Goal: Navigation & Orientation: Understand site structure

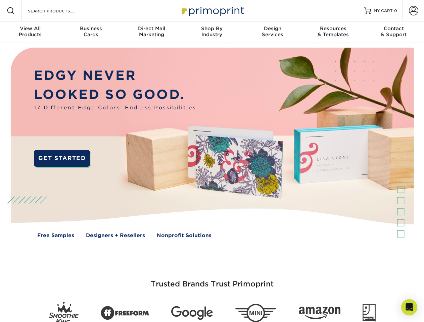
click at [212, 161] on img at bounding box center [211, 148] width 419 height 210
click at [11, 11] on span at bounding box center [11, 11] width 8 height 8
click at [413, 11] on span at bounding box center [412, 10] width 9 height 9
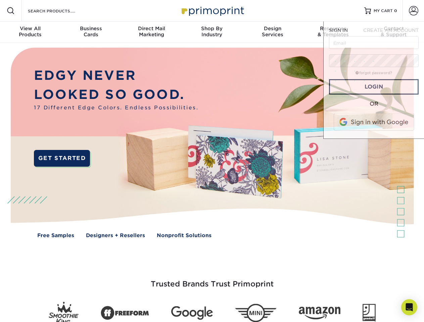
click at [30, 32] on div "View All Products" at bounding box center [30, 31] width 60 height 12
click at [91, 32] on div "Business Cards" at bounding box center [90, 31] width 60 height 12
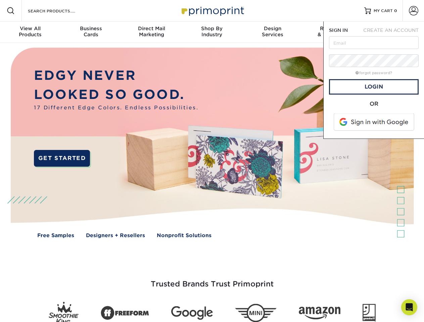
click at [151, 32] on div "Direct Mail Marketing" at bounding box center [151, 31] width 60 height 12
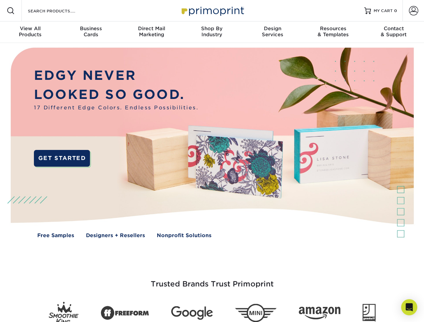
click at [212, 32] on div "Shop By Industry" at bounding box center [211, 31] width 60 height 12
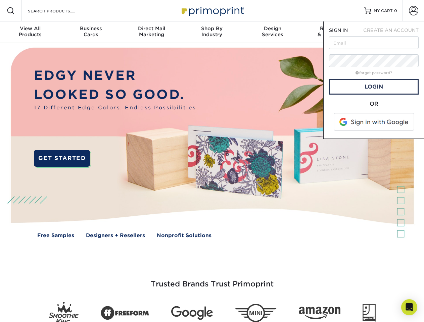
click at [272, 32] on div "Design Services" at bounding box center [272, 31] width 60 height 12
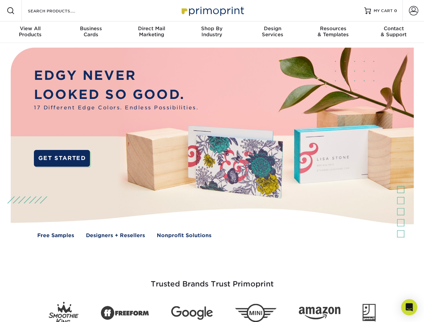
click at [333, 32] on span "SIGN IN" at bounding box center [338, 29] width 19 height 5
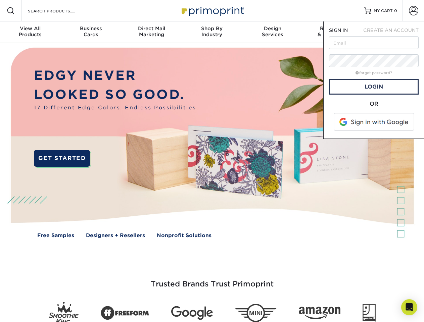
click at [393, 32] on div "Contact & Support" at bounding box center [393, 31] width 60 height 12
